Goal: Navigation & Orientation: Find specific page/section

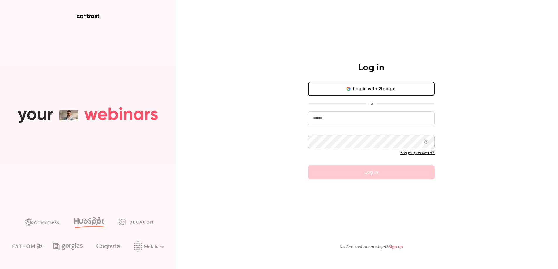
type input "**********"
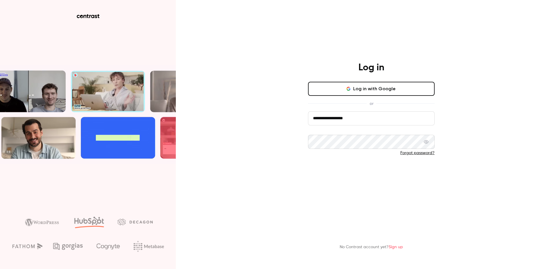
click at [351, 174] on form "**********" at bounding box center [371, 145] width 127 height 68
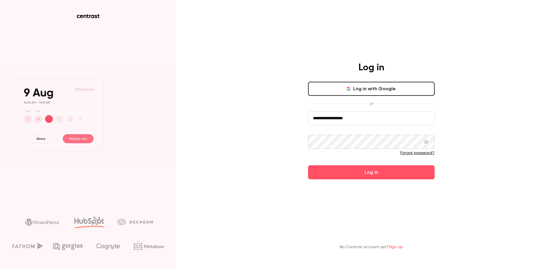
click at [350, 175] on button "Log in" at bounding box center [371, 172] width 127 height 14
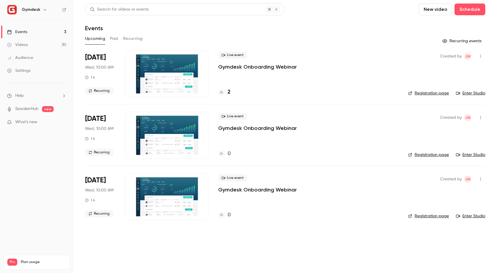
click at [465, 94] on link "Enter Studio" at bounding box center [470, 93] width 29 height 6
